Goal: Information Seeking & Learning: Find specific fact

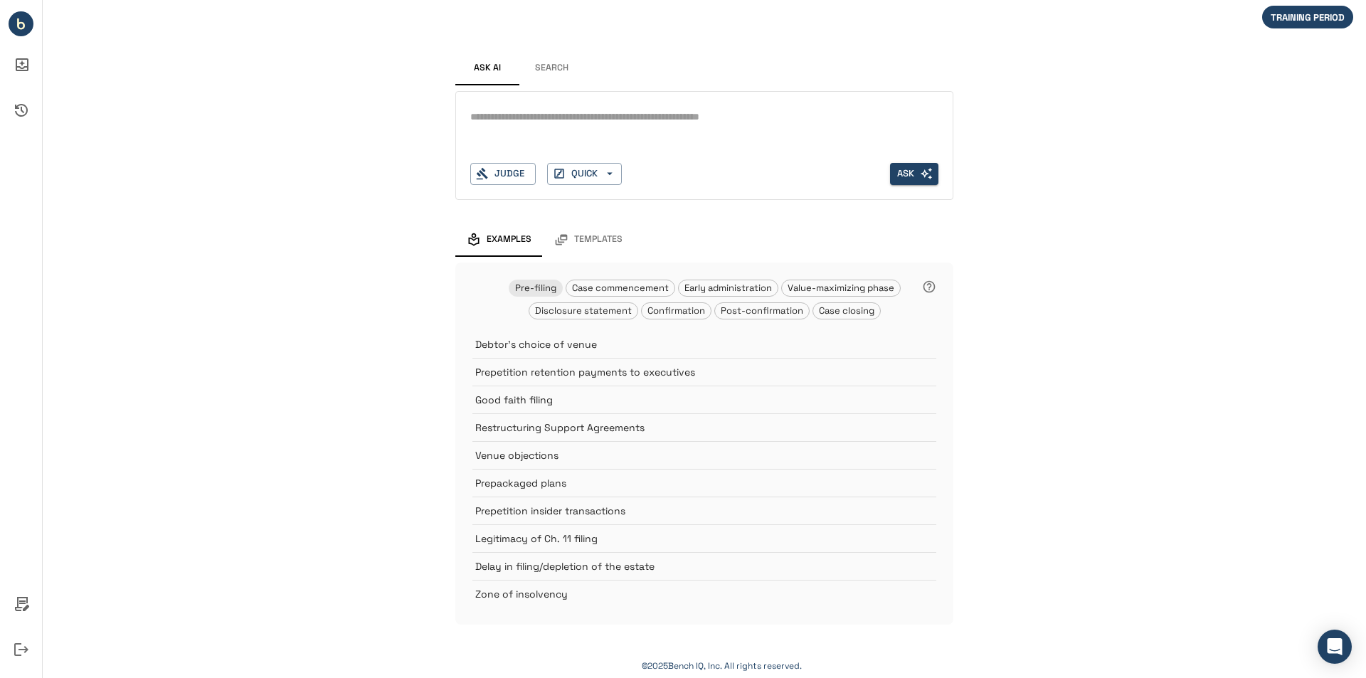
click at [566, 64] on button "Search" at bounding box center [552, 68] width 64 height 34
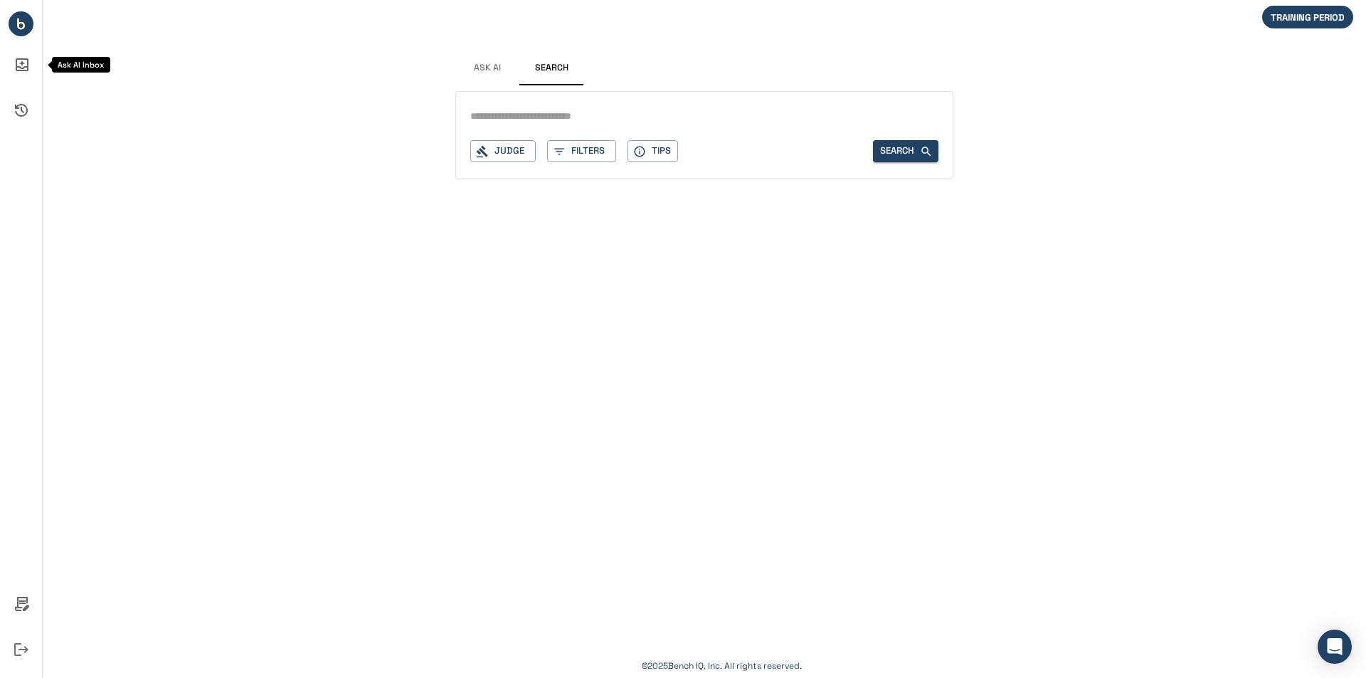
click at [28, 61] on icon "Ask AI Inbox" at bounding box center [21, 65] width 34 height 34
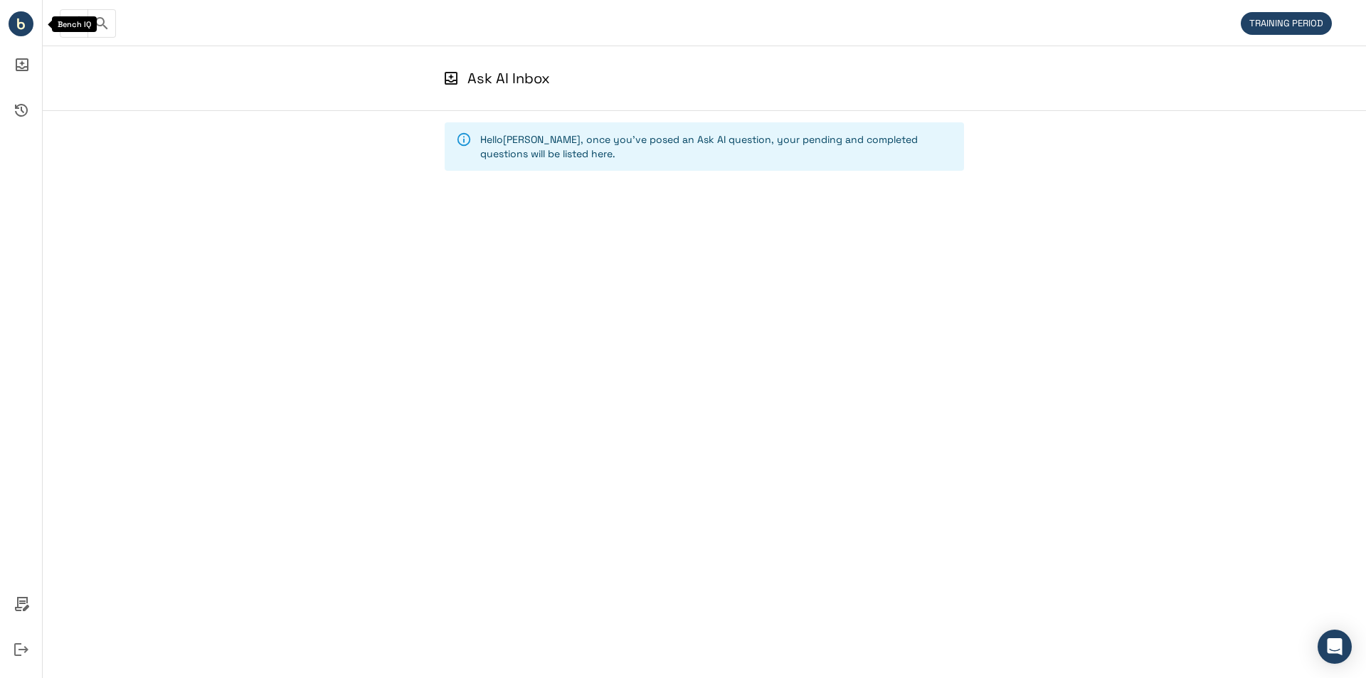
click at [16, 27] on circle "Bench IQ" at bounding box center [21, 23] width 25 height 25
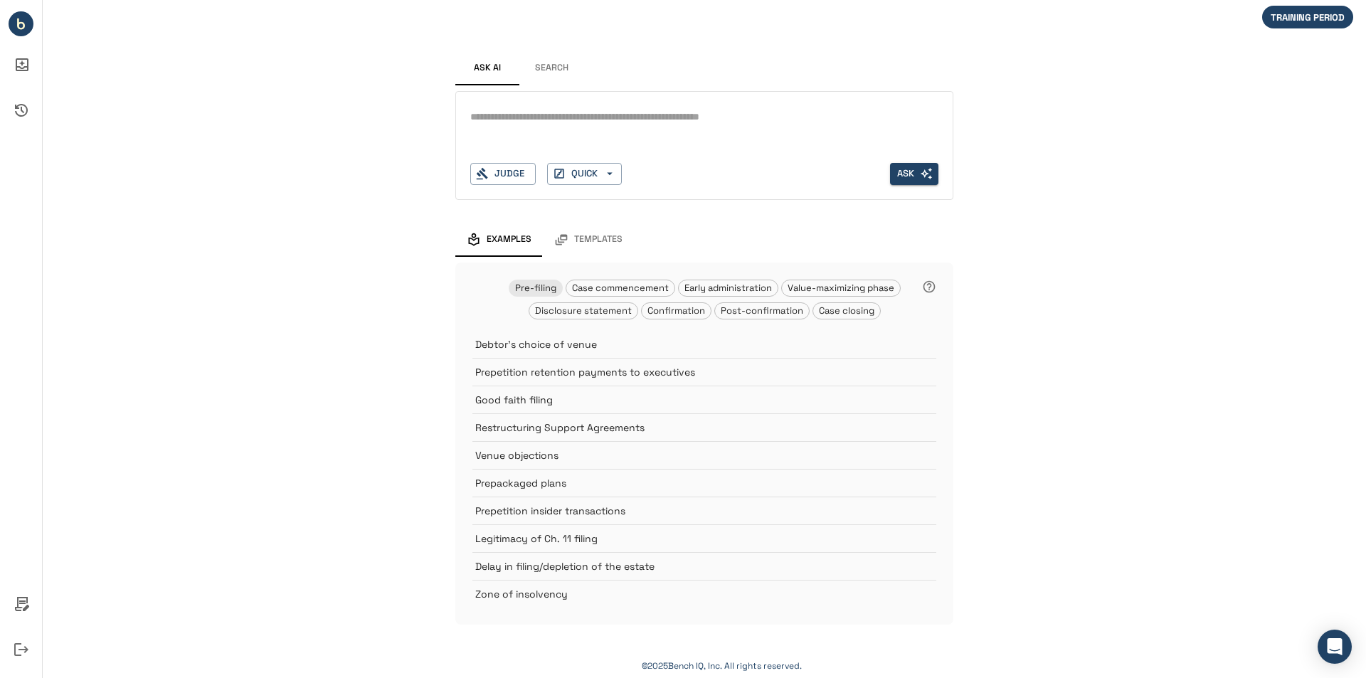
click at [549, 66] on button "Search" at bounding box center [552, 68] width 64 height 34
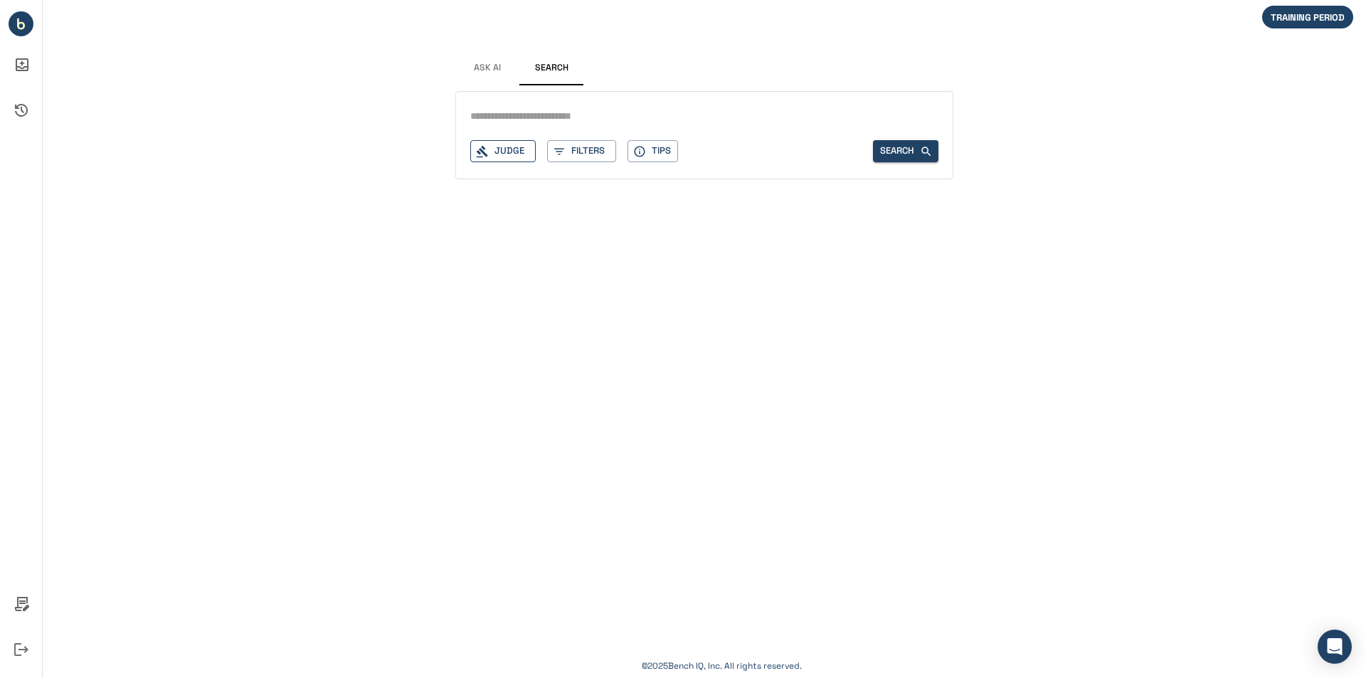
click at [519, 149] on div "Judge" at bounding box center [502, 151] width 65 height 22
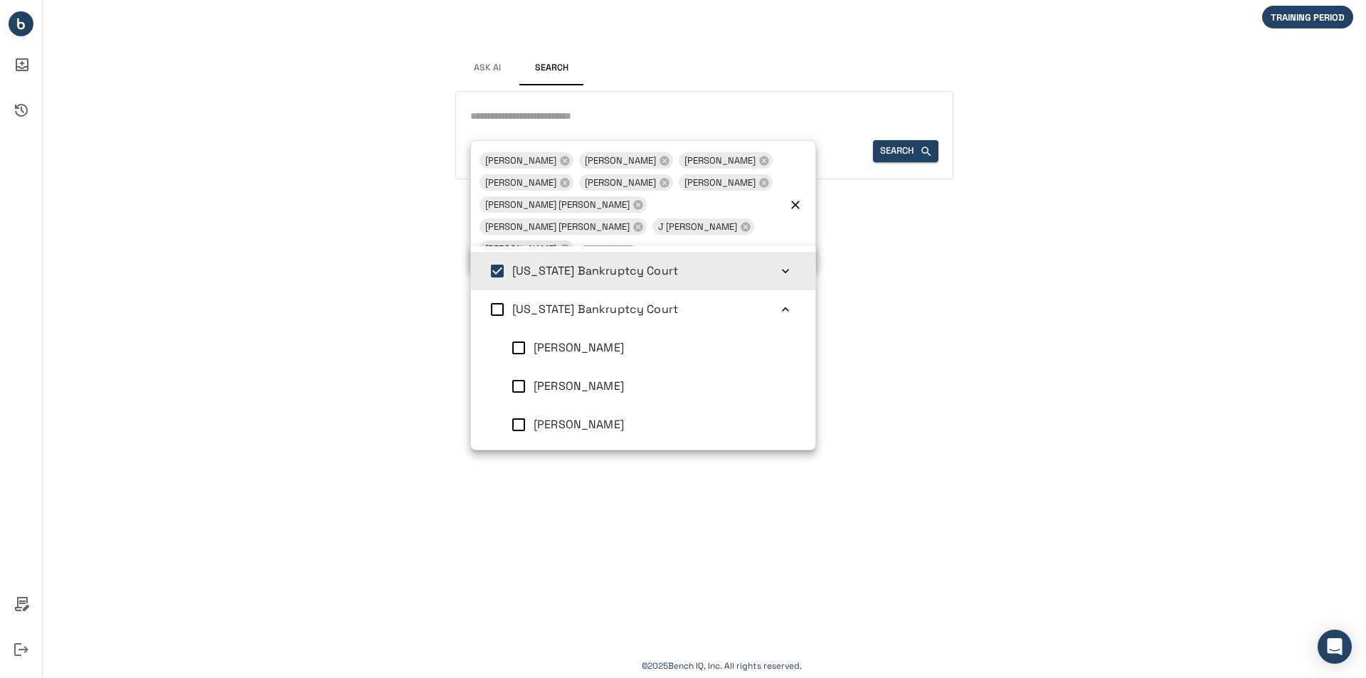
click at [258, 220] on div "You are already signed in. Ask AI Search Judge 10 [PERSON_NAME] [PERSON_NAME] […" at bounding box center [705, 339] width 1324 height 678
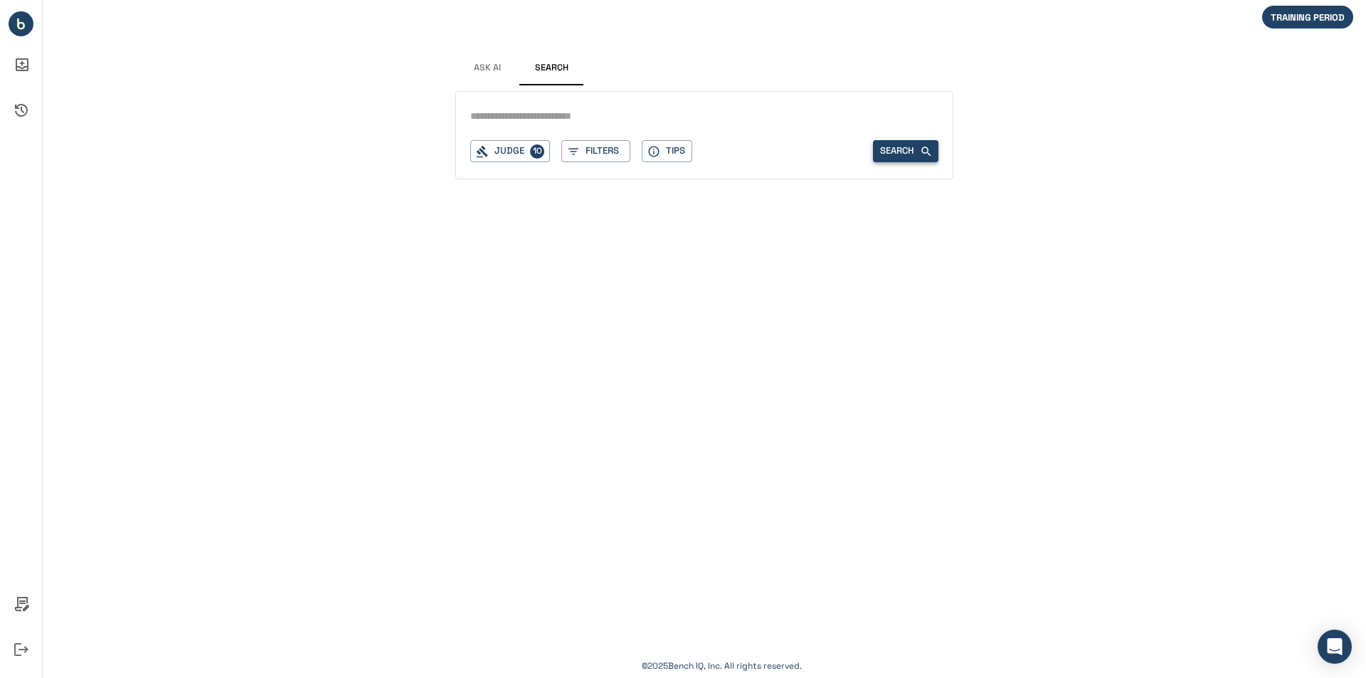
click at [896, 152] on button "Search" at bounding box center [905, 151] width 65 height 22
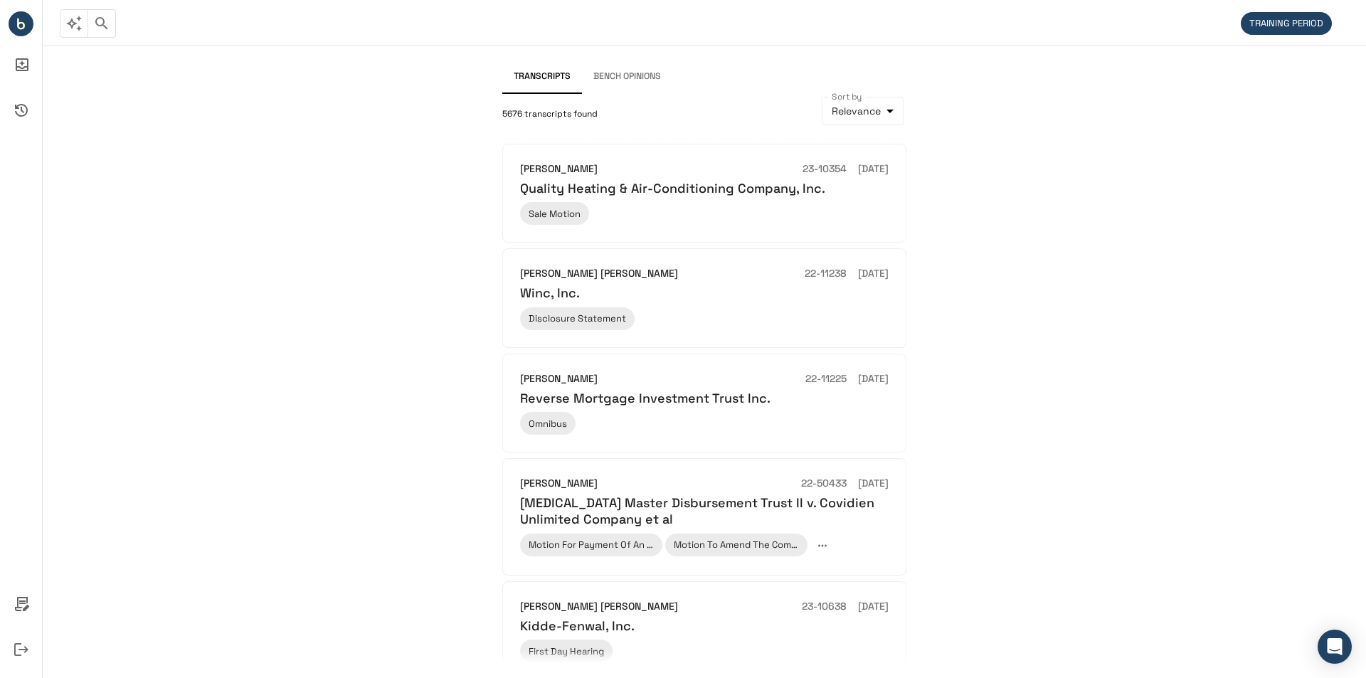
click at [136, 296] on div "Transcripts Bench Opinions 5676 transcripts found Sort by Relevance ********* S…" at bounding box center [705, 362] width 1324 height 633
